Goal: Transaction & Acquisition: Purchase product/service

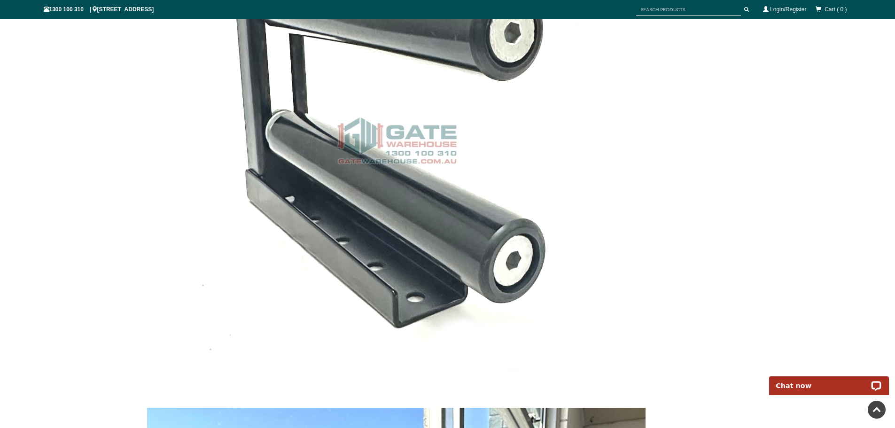
scroll to position [2092, 0]
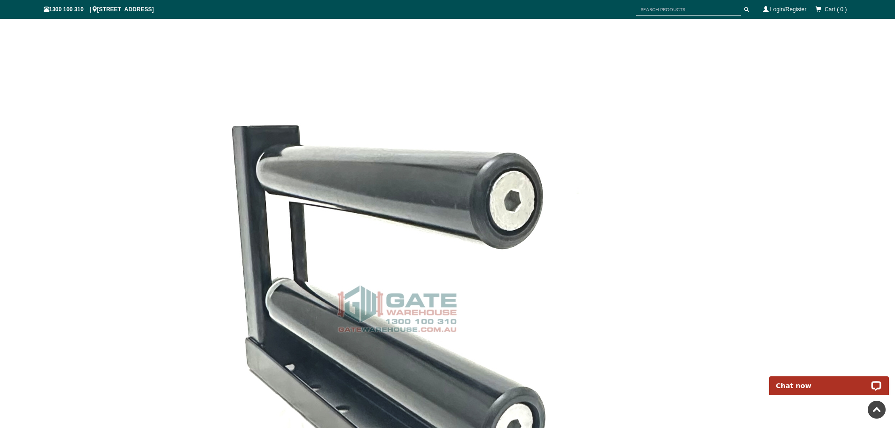
click at [439, 315] on img at bounding box center [396, 308] width 499 height 499
click at [408, 300] on img at bounding box center [396, 308] width 499 height 499
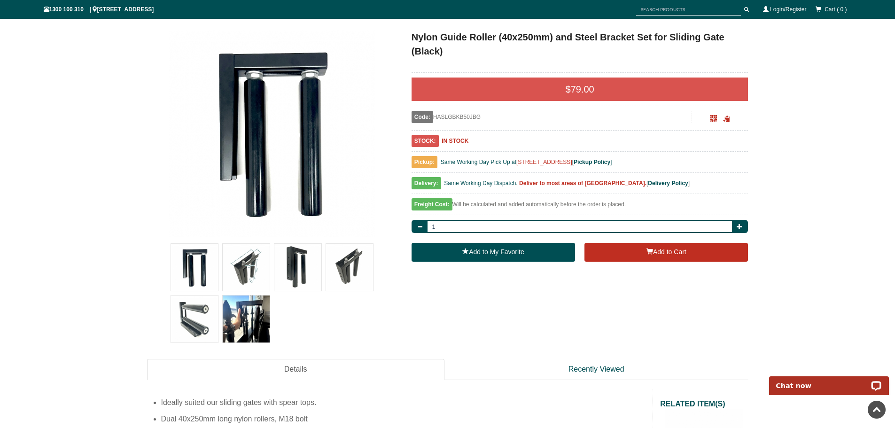
scroll to position [0, 0]
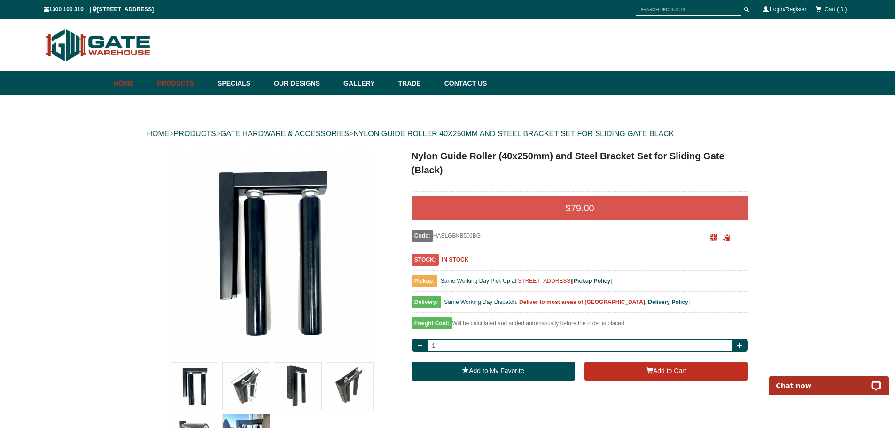
click at [123, 84] on link "Home" at bounding box center [133, 83] width 39 height 24
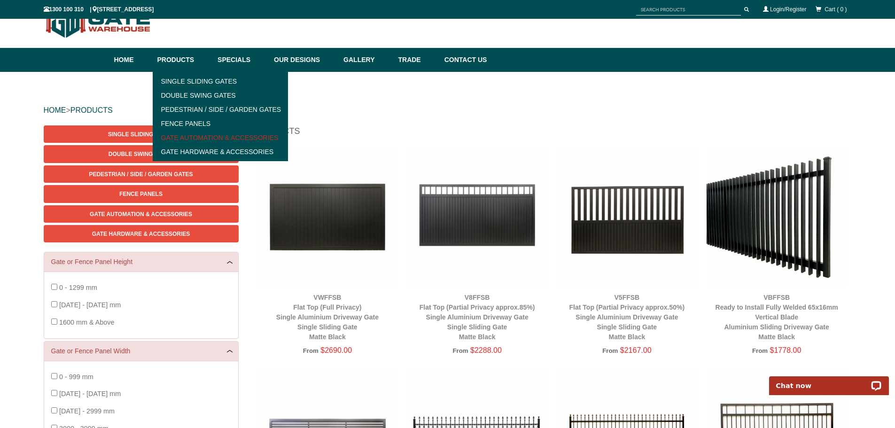
click at [218, 141] on link "Gate Automation & Accessories" at bounding box center [220, 138] width 130 height 14
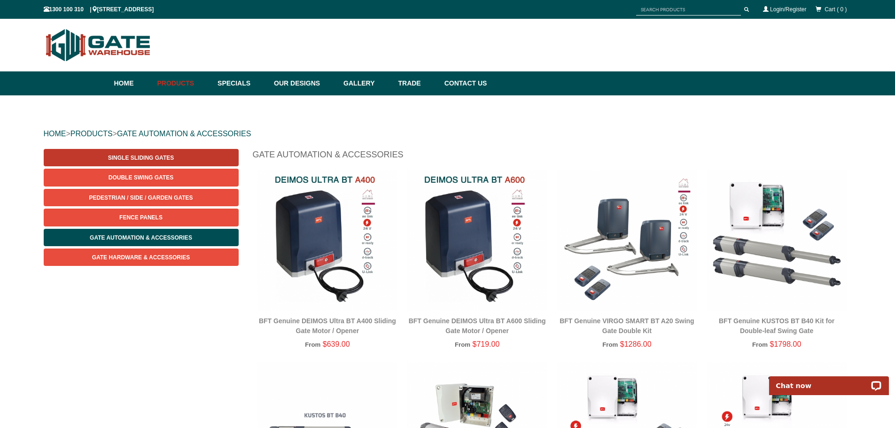
click at [152, 156] on span "Single Sliding Gates" at bounding box center [141, 158] width 66 height 7
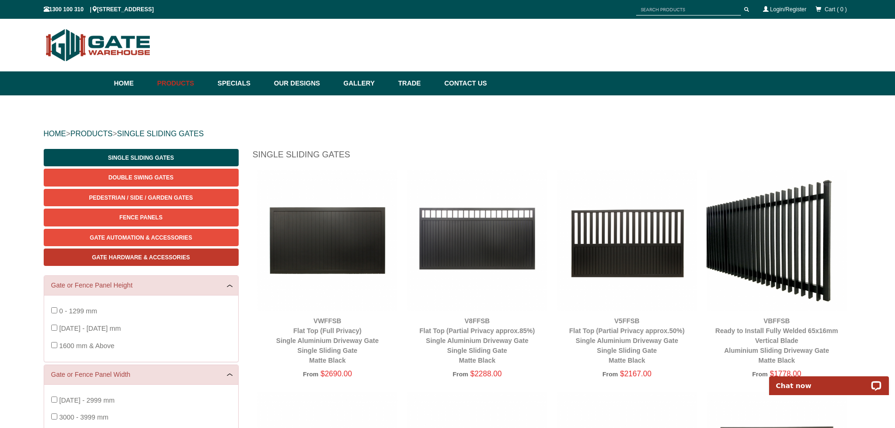
click at [160, 259] on span "Gate Hardware & Accessories" at bounding box center [141, 257] width 98 height 7
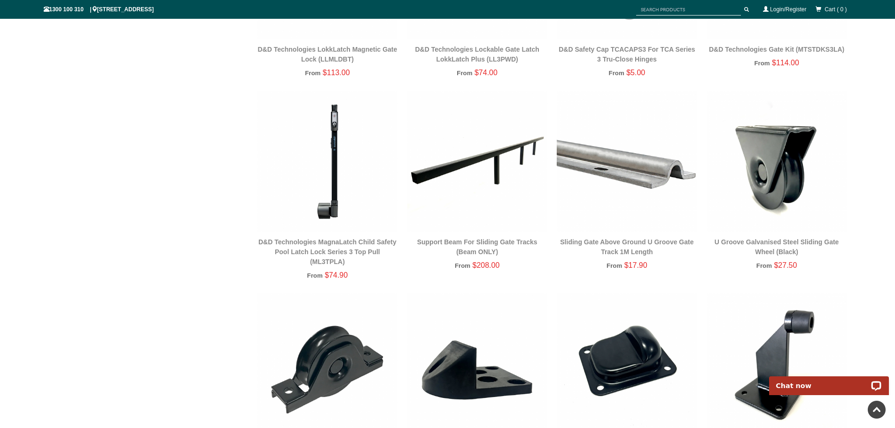
scroll to position [681, 0]
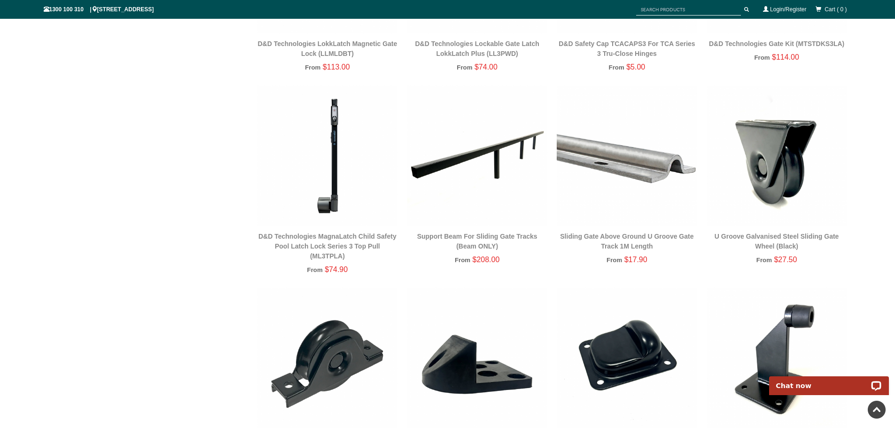
click at [633, 240] on div "Sliding Gate Above Ground U Groove Gate Track 1M Length" at bounding box center [627, 242] width 140 height 20
click at [640, 252] on div "Sliding Gate Above Ground U Groove Gate Track 1M Length From $17.90" at bounding box center [627, 181] width 140 height 192
click at [636, 178] on img at bounding box center [627, 155] width 140 height 140
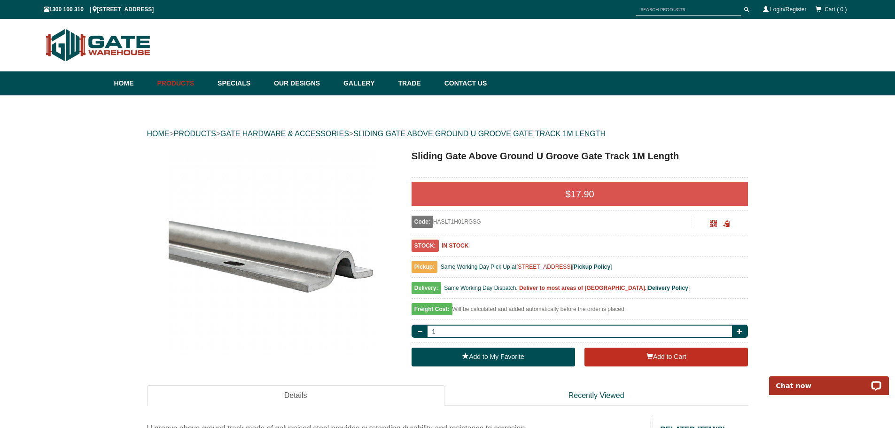
click at [209, 234] on img at bounding box center [272, 252] width 207 height 207
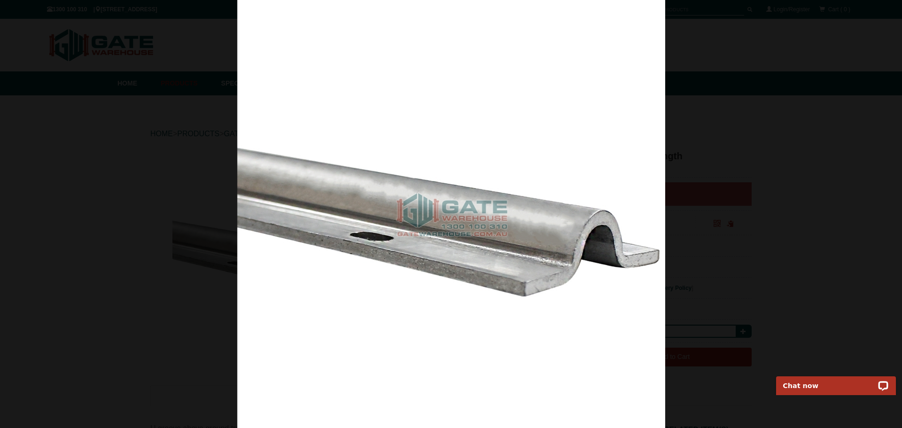
drag, startPoint x: 545, startPoint y: 173, endPoint x: 634, endPoint y: 117, distance: 104.7
click at [549, 171] on img at bounding box center [451, 214] width 428 height 428
click at [870, 11] on div at bounding box center [451, 214] width 902 height 428
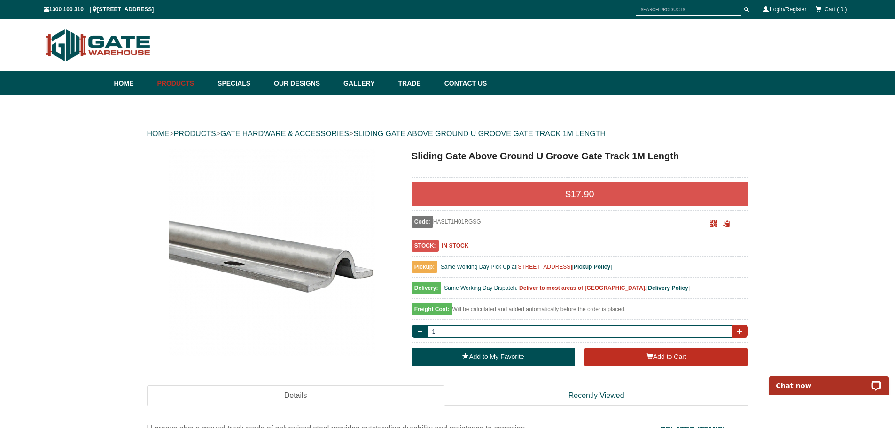
click at [734, 335] on button "button" at bounding box center [740, 331] width 16 height 13
click at [738, 325] on button "button" at bounding box center [740, 331] width 16 height 13
click at [421, 331] on span "button" at bounding box center [420, 331] width 6 height 6
type input "1"
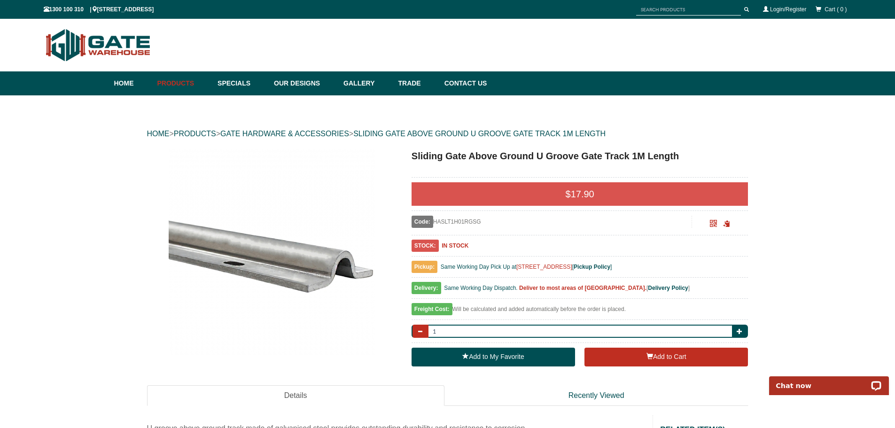
click at [421, 331] on span "button" at bounding box center [420, 331] width 6 height 6
